Goal: Task Accomplishment & Management: Manage account settings

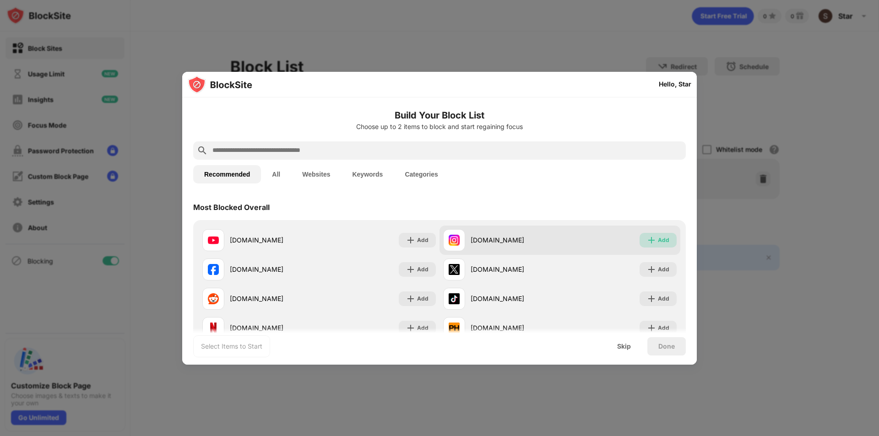
click at [649, 237] on img at bounding box center [651, 240] width 9 height 9
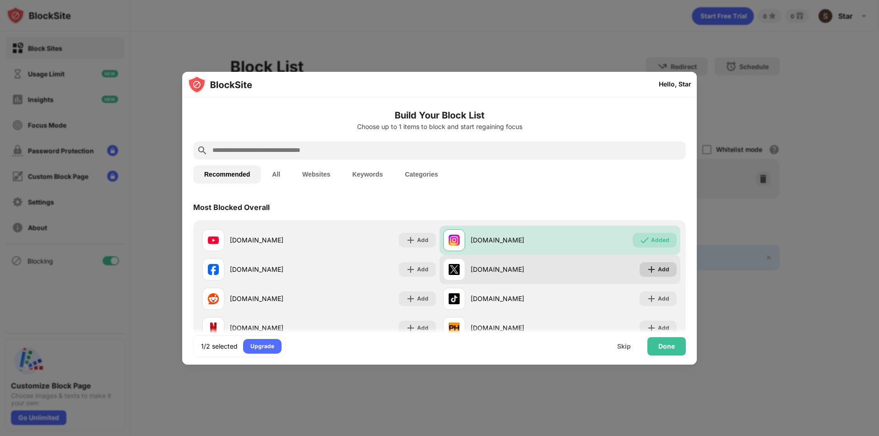
click at [652, 263] on div "Add" at bounding box center [657, 269] width 37 height 15
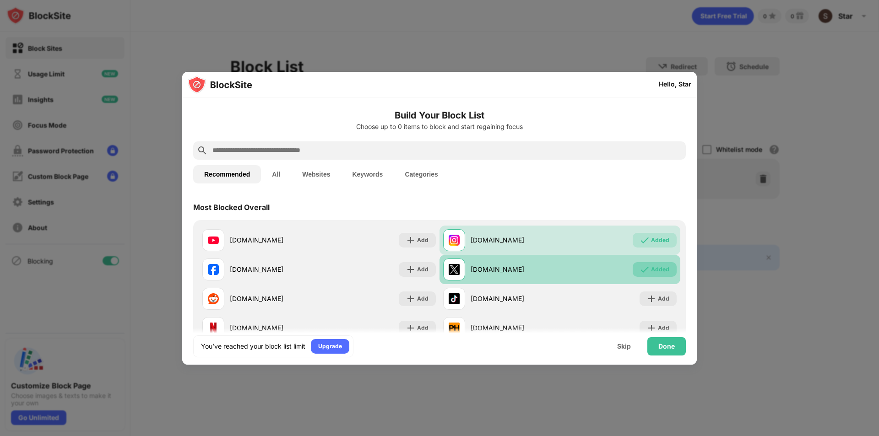
scroll to position [46, 0]
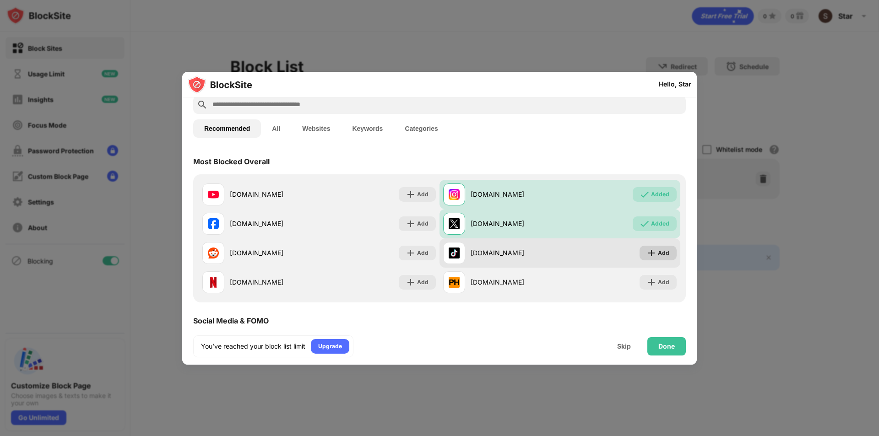
click at [649, 250] on img at bounding box center [651, 252] width 9 height 9
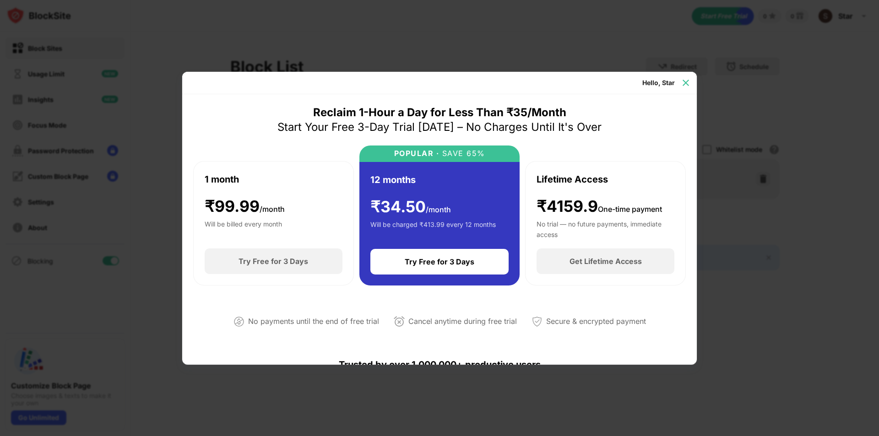
click at [691, 84] on div at bounding box center [685, 82] width 15 height 15
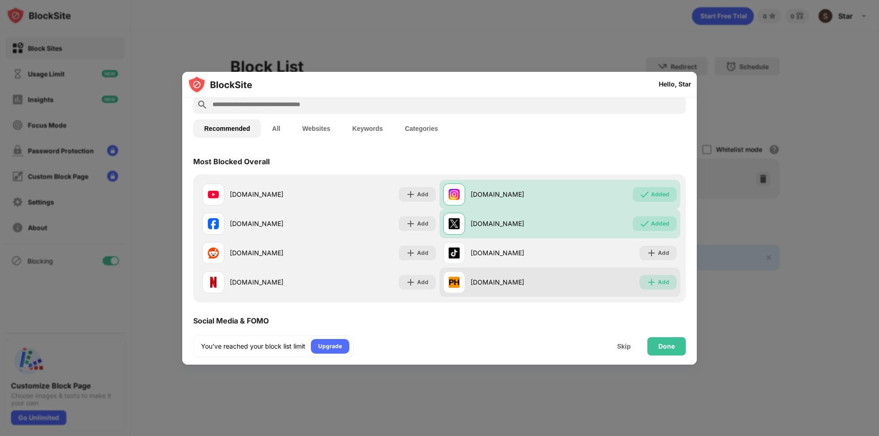
click at [658, 282] on div "Add" at bounding box center [663, 282] width 11 height 9
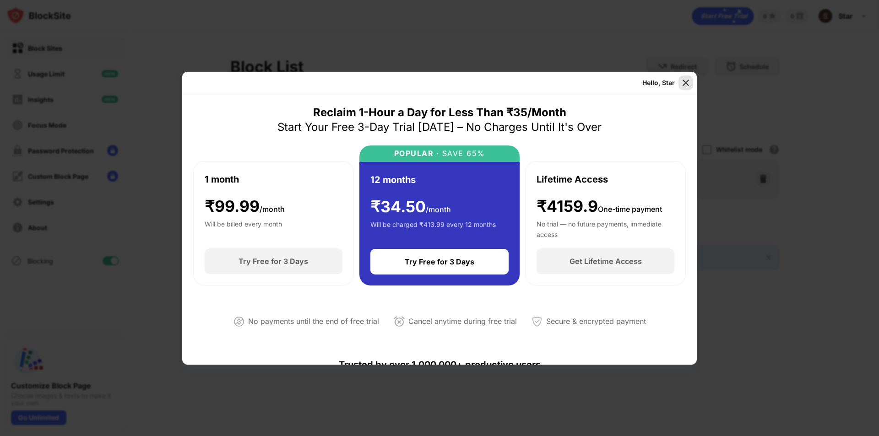
click at [685, 78] on div at bounding box center [685, 82] width 15 height 15
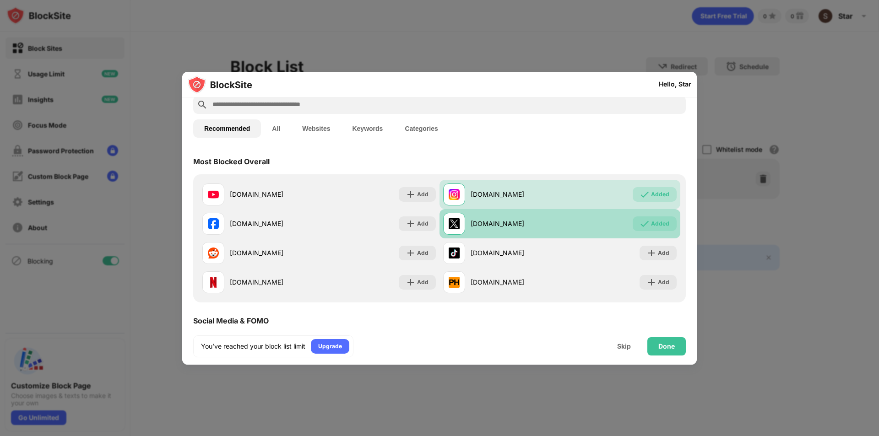
click at [562, 232] on div "x.com Added" at bounding box center [559, 223] width 241 height 29
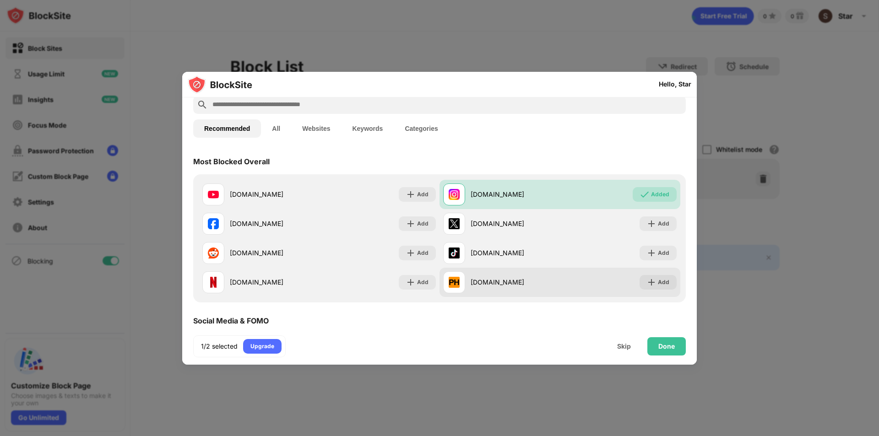
click at [618, 275] on div "pornhub.com Add" at bounding box center [559, 282] width 241 height 29
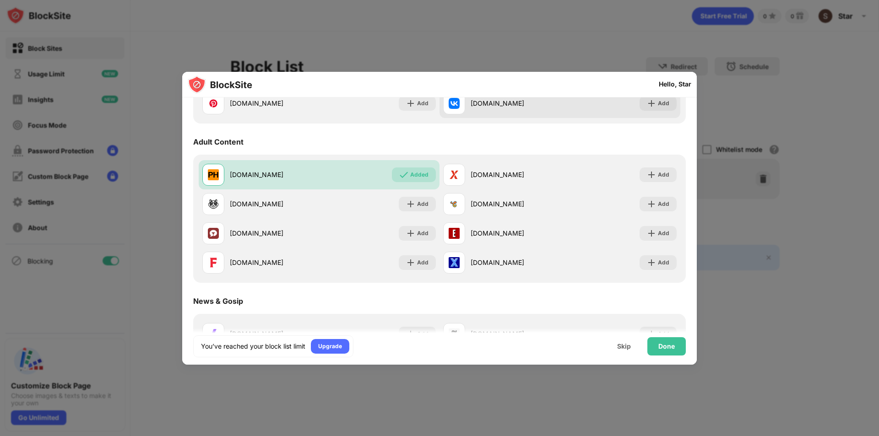
scroll to position [412, 0]
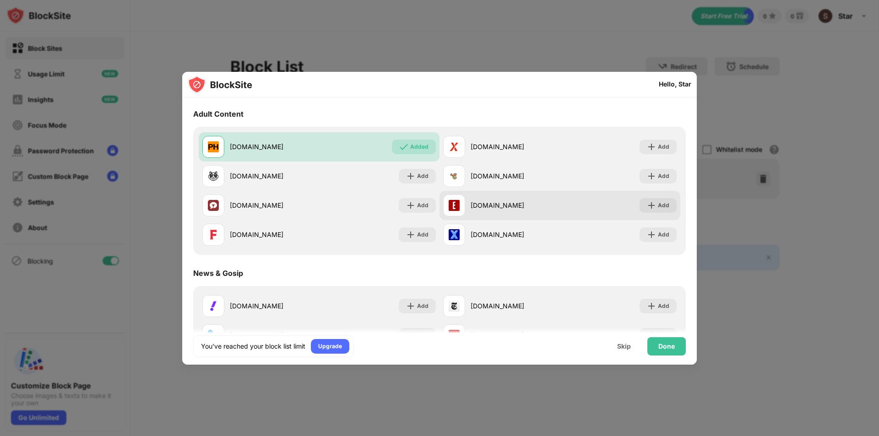
click at [561, 211] on div "eporner.com Add" at bounding box center [559, 205] width 241 height 29
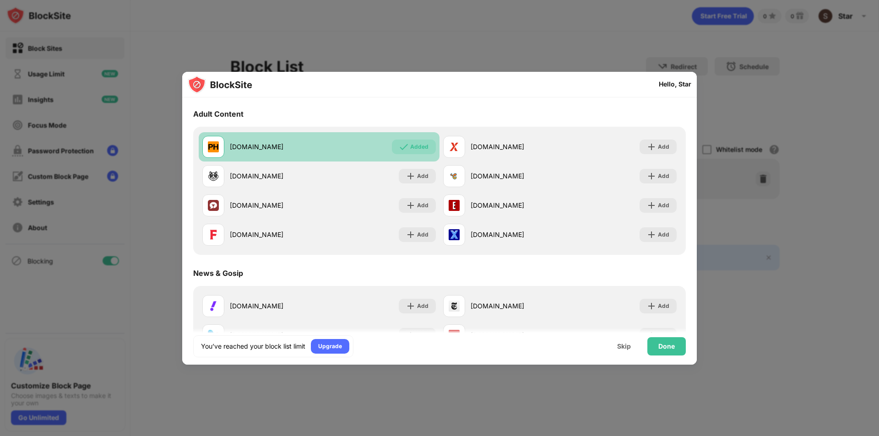
click at [416, 153] on div "Added" at bounding box center [414, 147] width 44 height 15
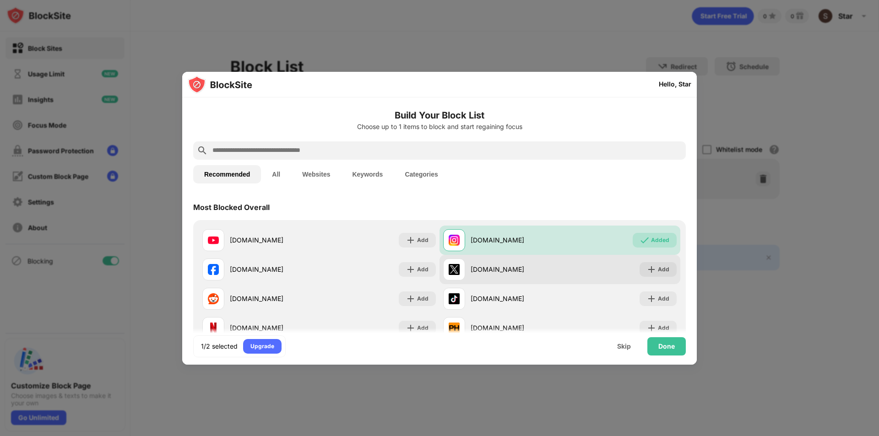
scroll to position [46, 0]
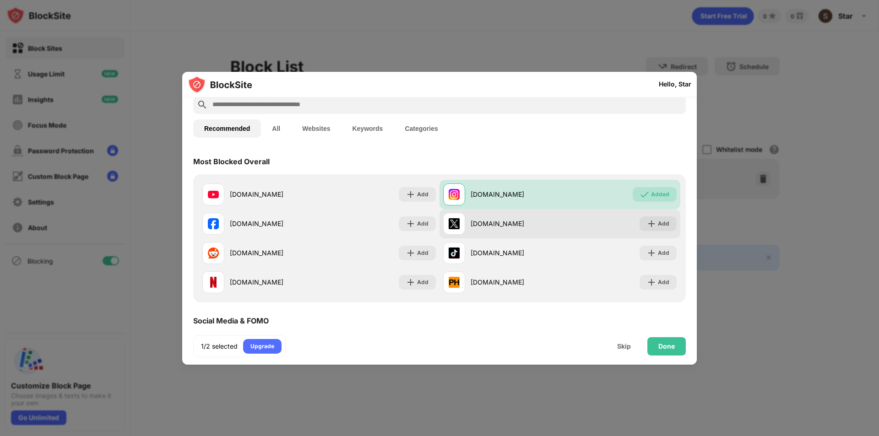
click at [525, 227] on div "x.com" at bounding box center [514, 224] width 89 height 10
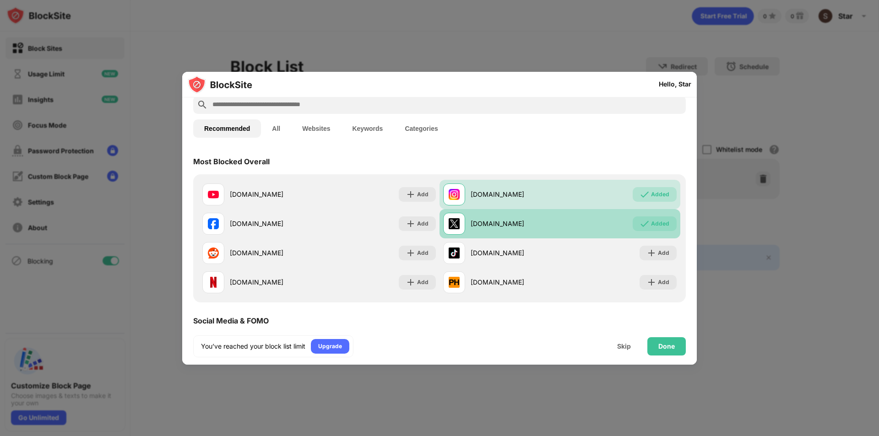
click at [525, 229] on div "x.com" at bounding box center [501, 224] width 117 height 22
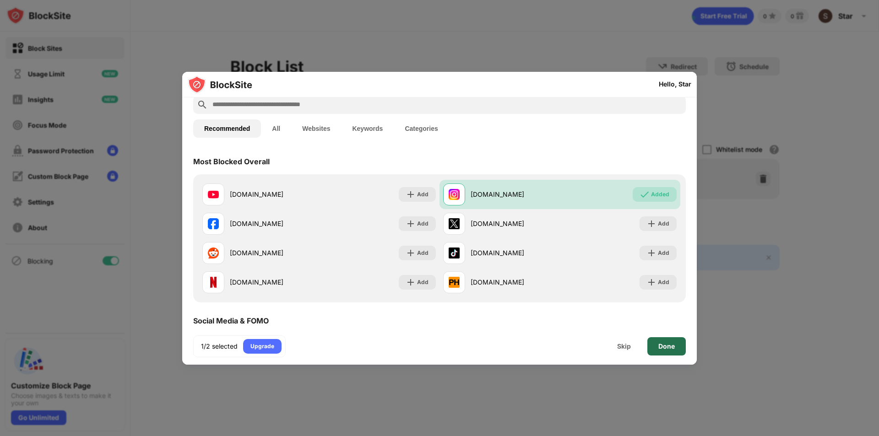
click at [658, 345] on div "Done" at bounding box center [666, 346] width 16 height 7
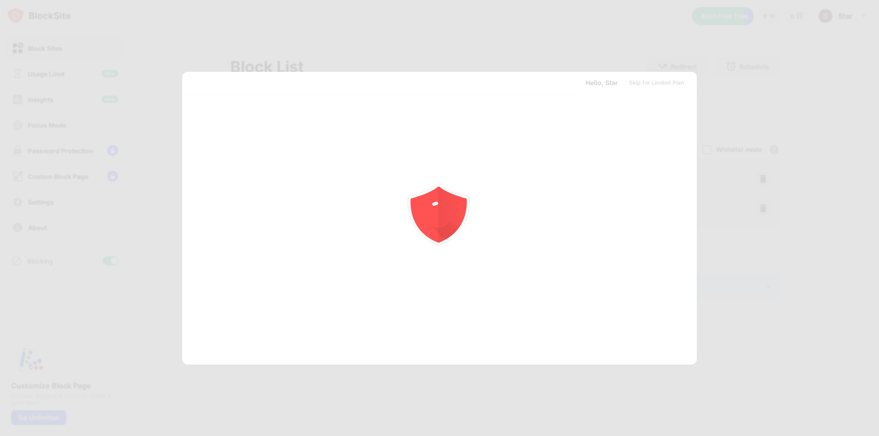
scroll to position [0, 0]
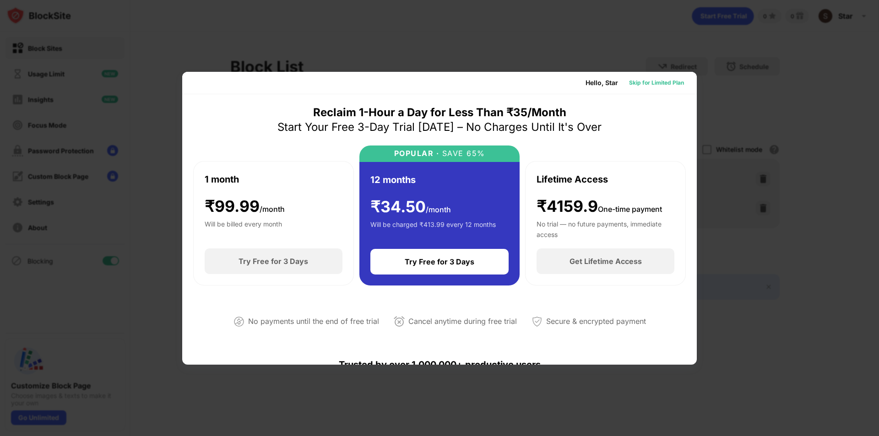
click at [629, 82] on div "Skip for Limited Plan" at bounding box center [656, 82] width 55 height 9
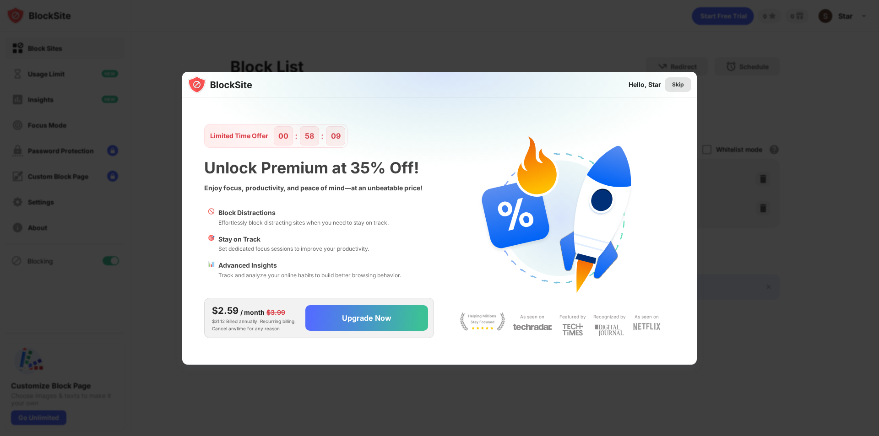
click at [671, 86] on div "Skip" at bounding box center [677, 84] width 27 height 15
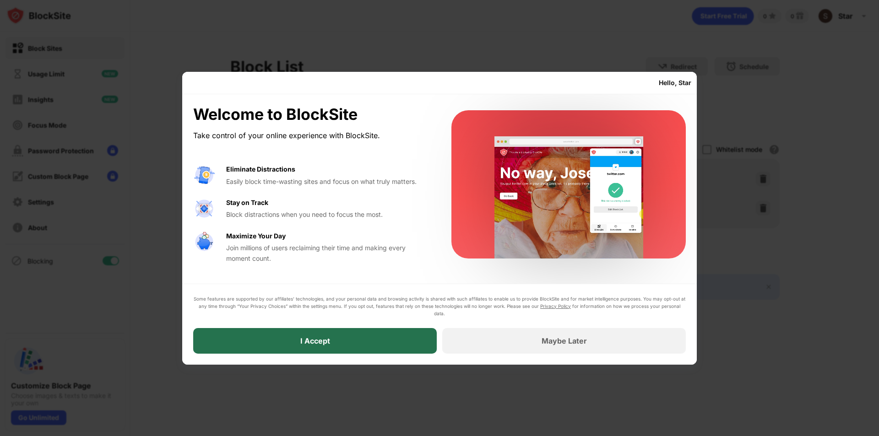
click at [372, 345] on div "I Accept" at bounding box center [314, 341] width 243 height 26
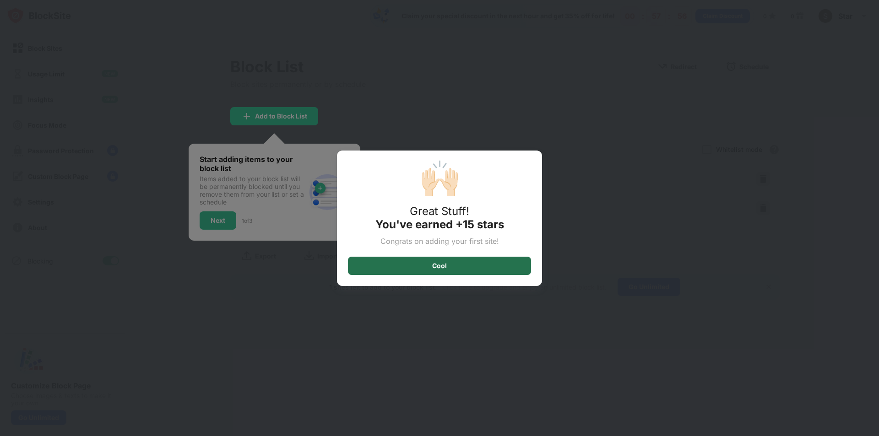
click at [432, 257] on div "Cool" at bounding box center [439, 266] width 183 height 18
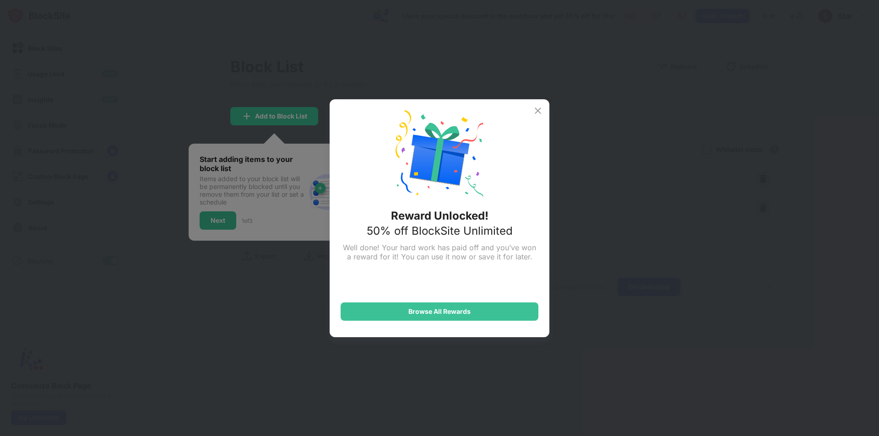
click at [538, 112] on img at bounding box center [537, 110] width 11 height 11
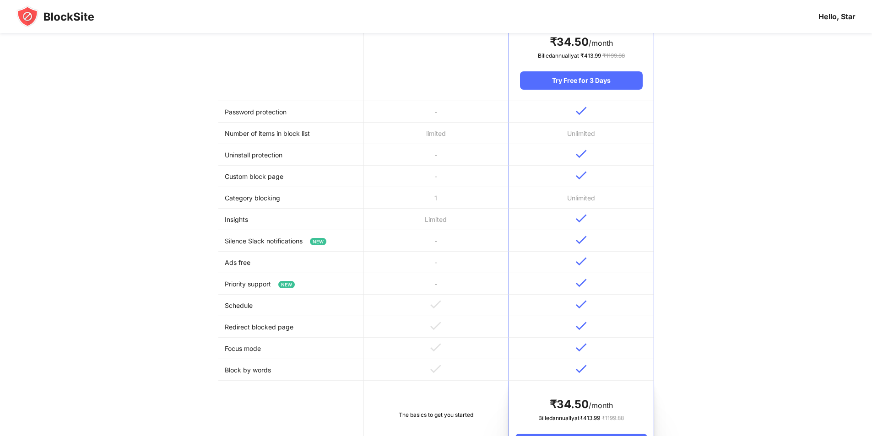
scroll to position [182, 0]
